Goal: Navigation & Orientation: Find specific page/section

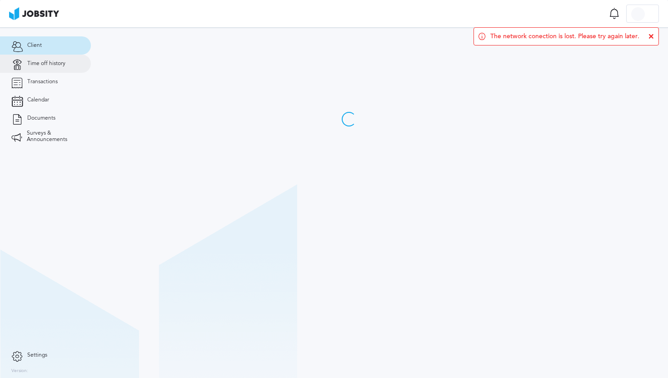
click at [55, 72] on link "Time off history" at bounding box center [45, 64] width 91 height 18
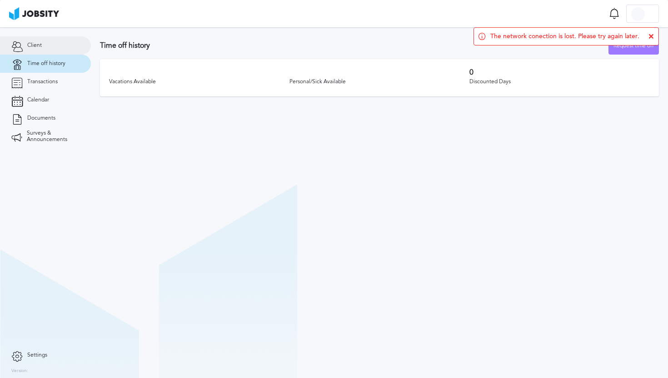
click at [55, 45] on link "Client" at bounding box center [45, 45] width 91 height 18
